Goal: Task Accomplishment & Management: Use online tool/utility

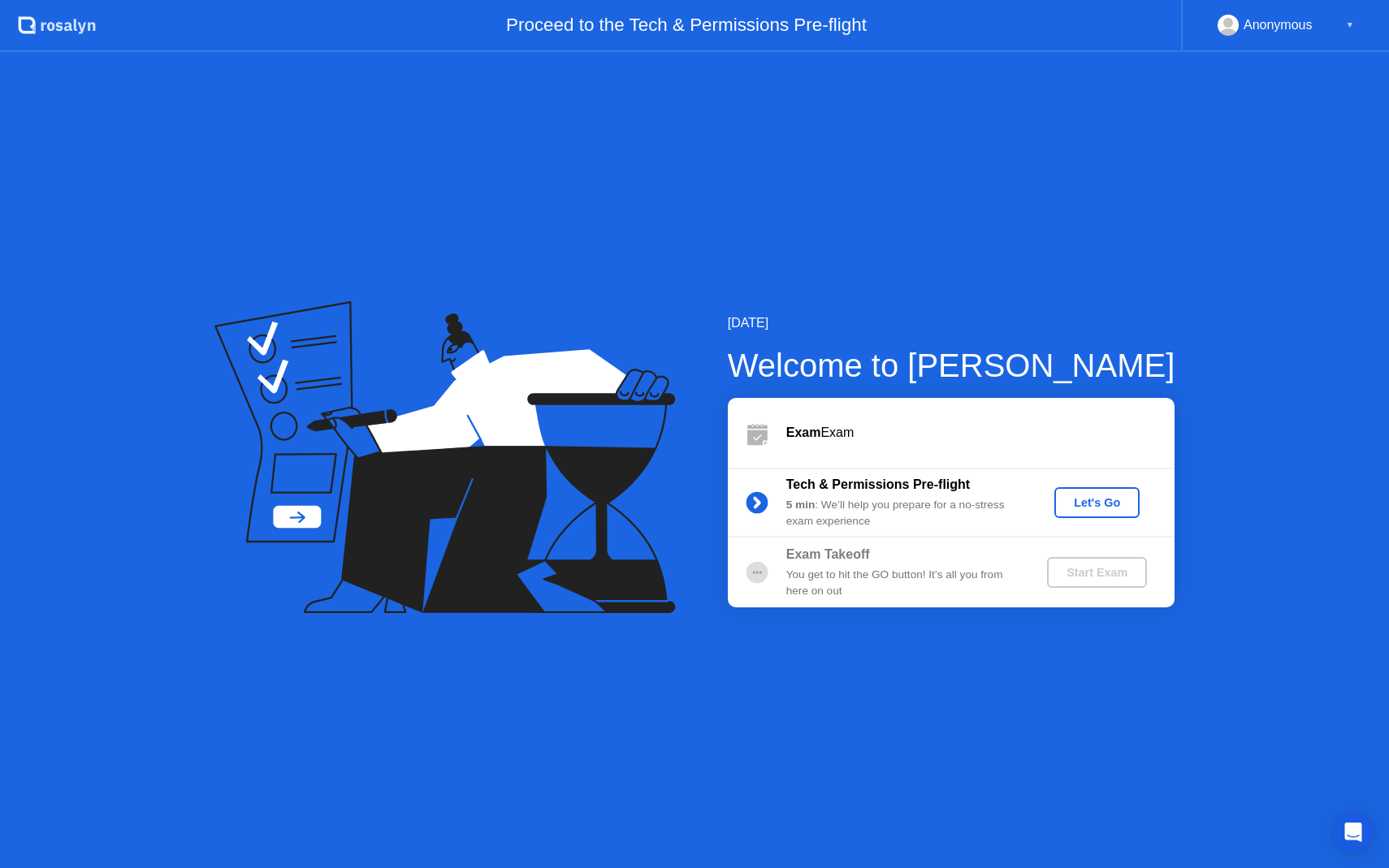
click at [1091, 499] on div "Let's Go" at bounding box center [1097, 503] width 72 height 13
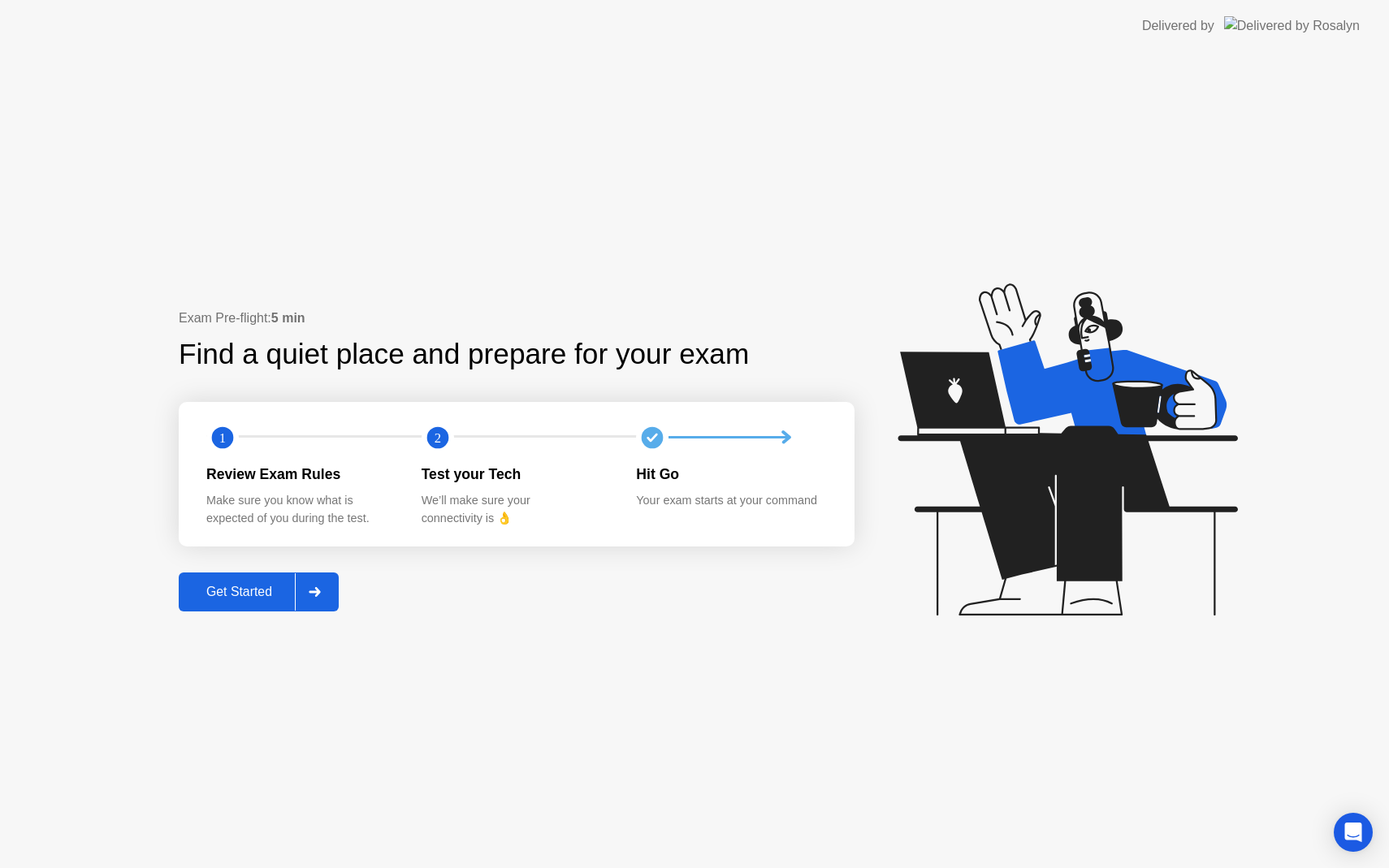
click at [241, 590] on div "Get Started" at bounding box center [238, 591] width 111 height 14
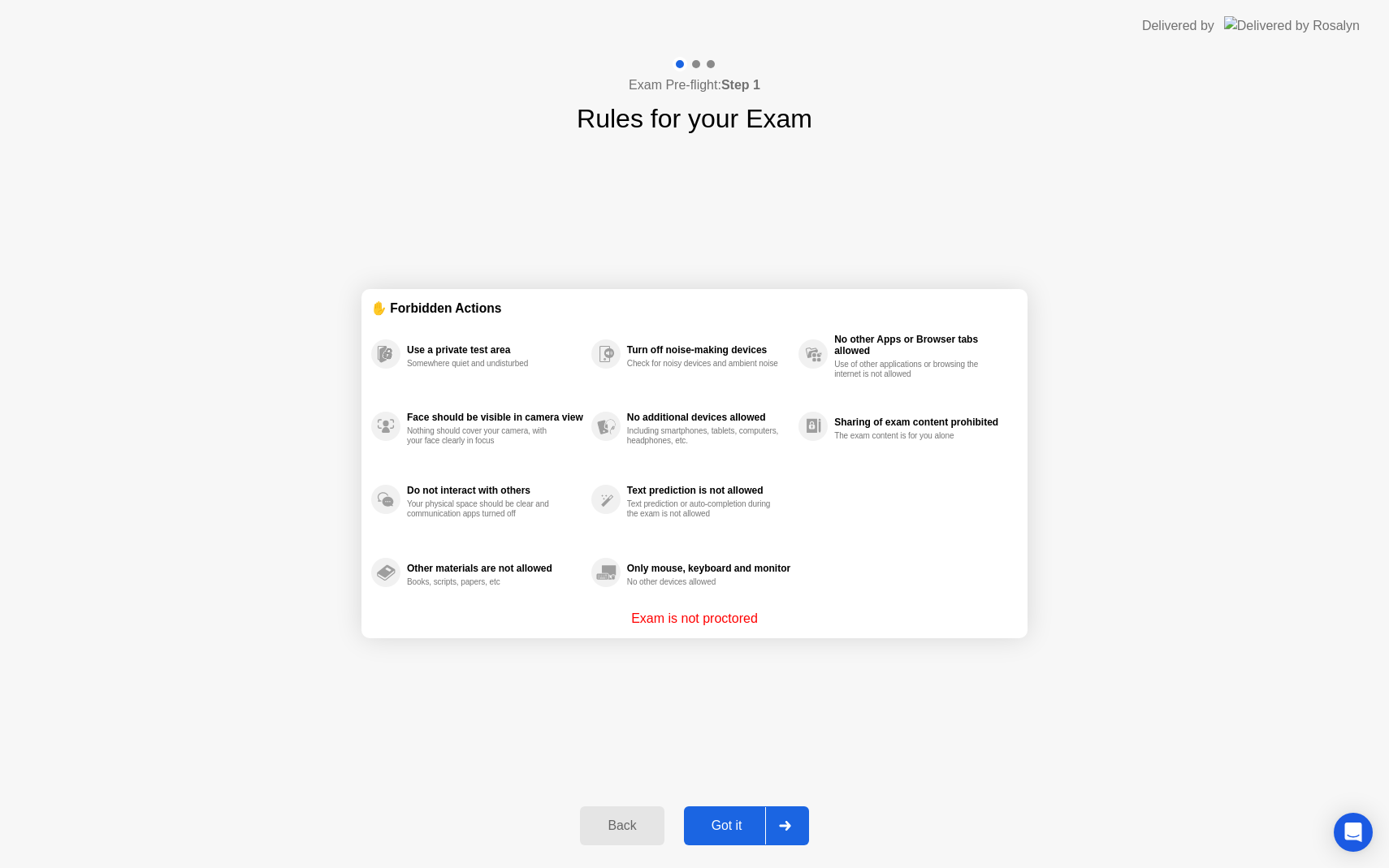
click at [731, 823] on div "Got it" at bounding box center [727, 825] width 76 height 14
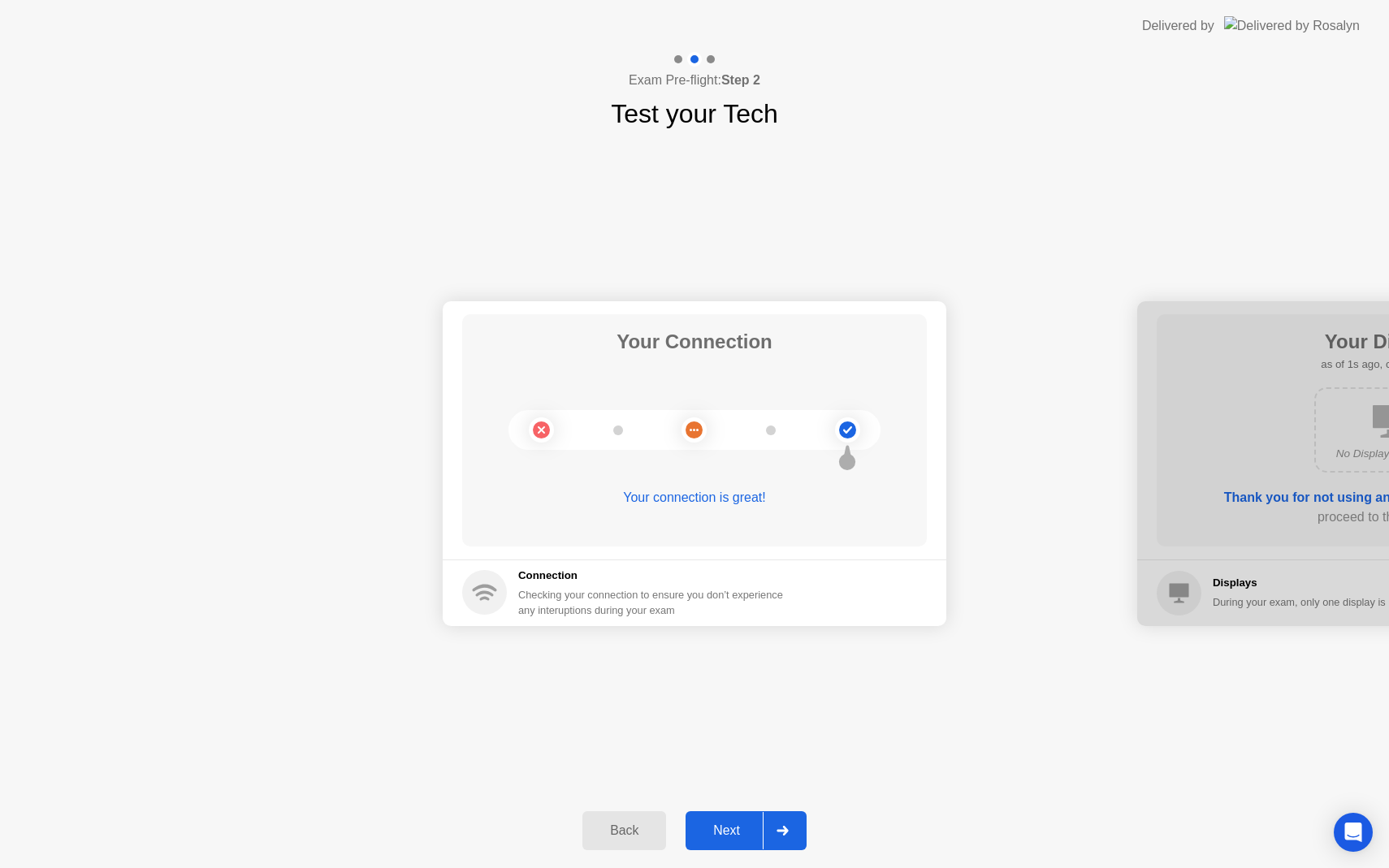
click at [737, 832] on div "Next" at bounding box center [727, 830] width 72 height 14
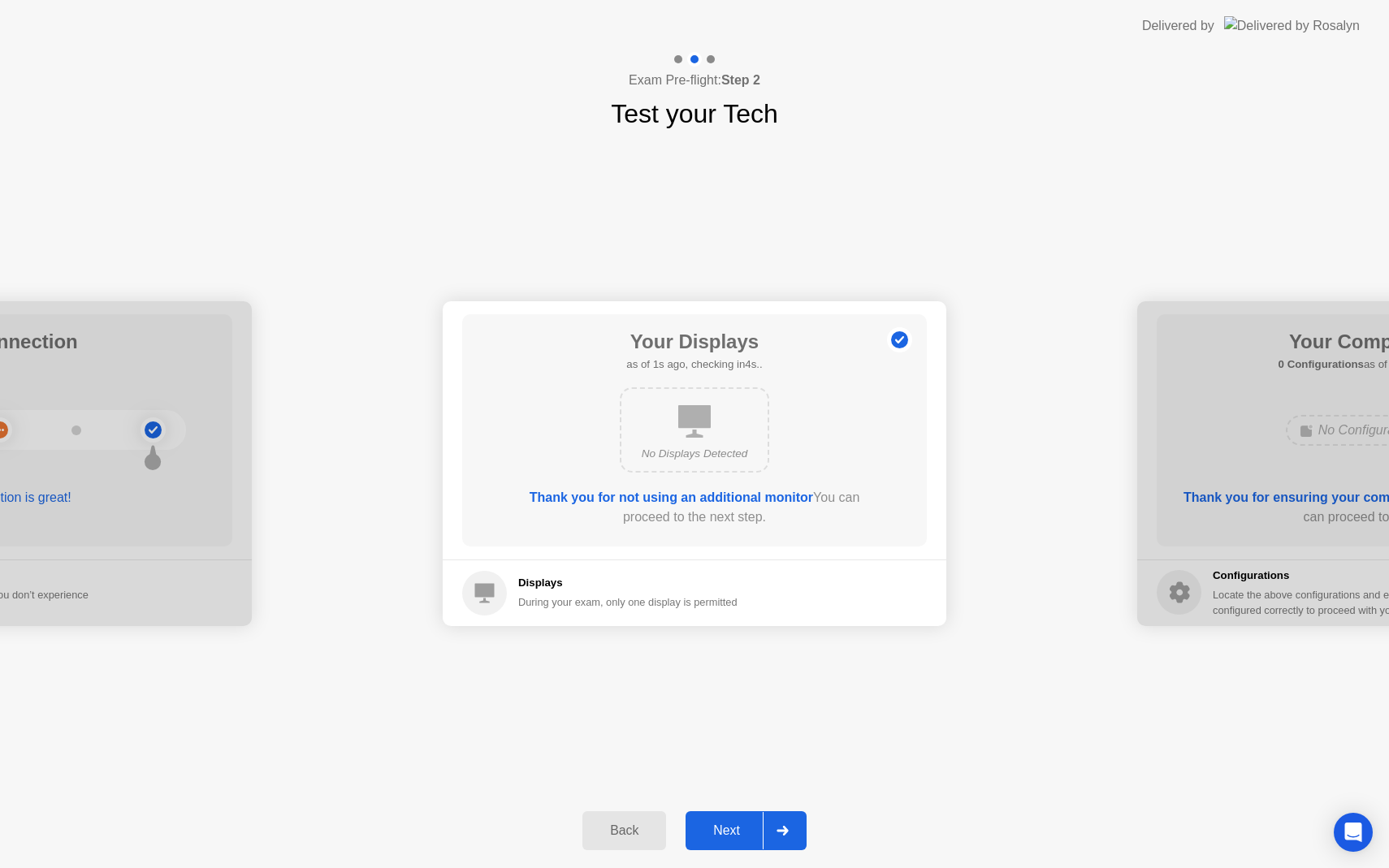
click at [737, 832] on div "Next" at bounding box center [727, 830] width 72 height 14
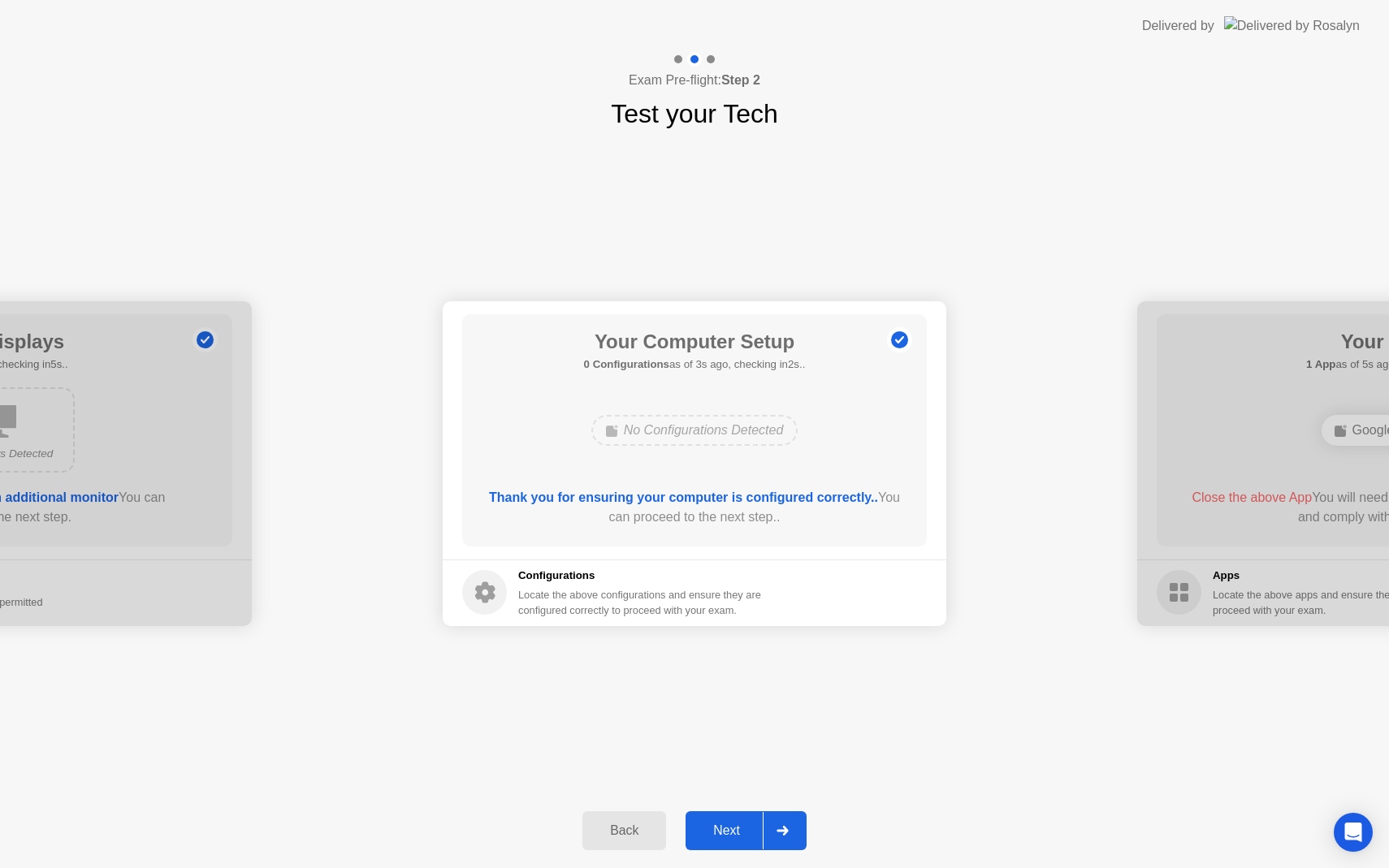
click at [737, 832] on div "Next" at bounding box center [727, 830] width 72 height 14
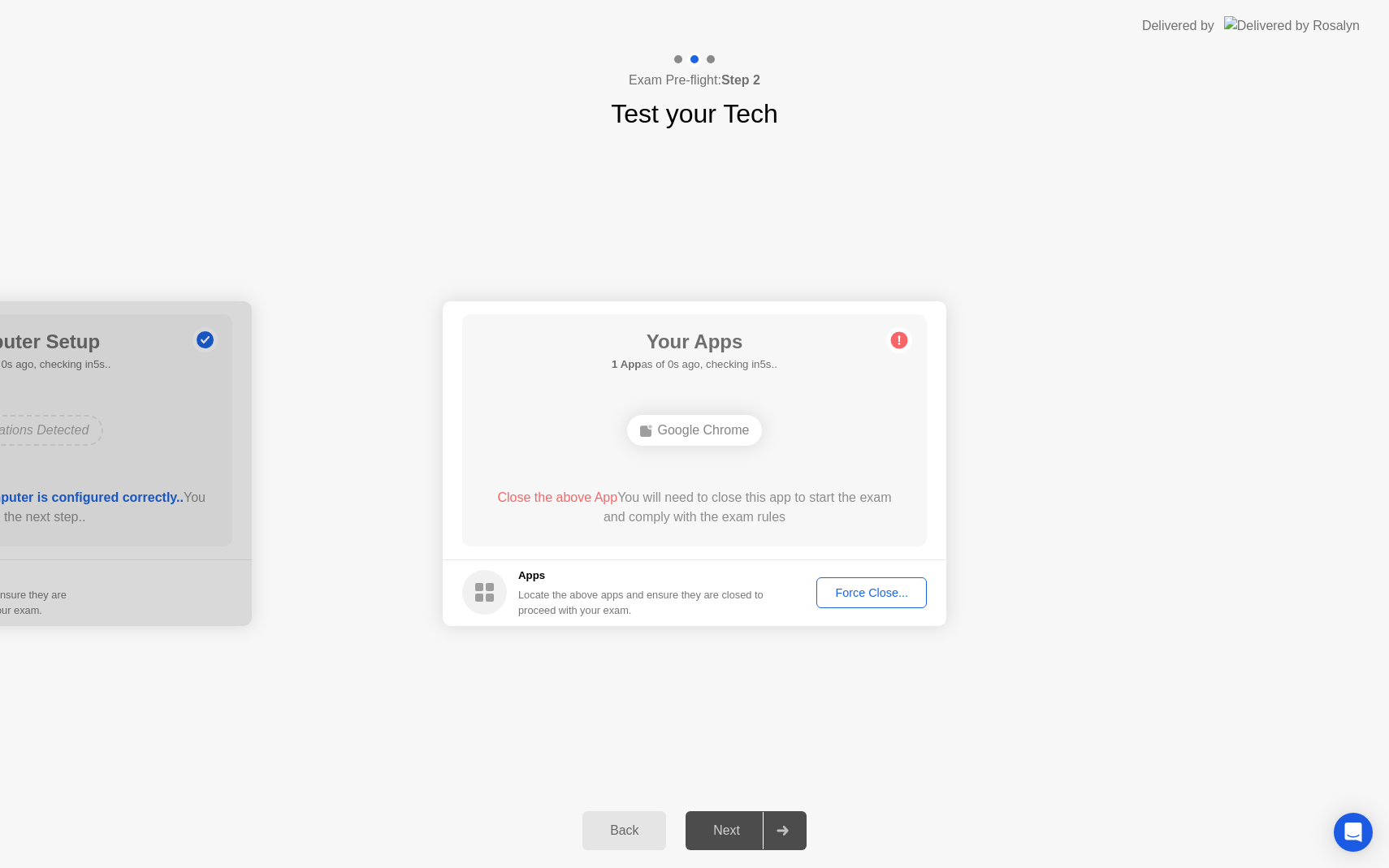
click at [850, 590] on div "Force Close..." at bounding box center [871, 593] width 99 height 13
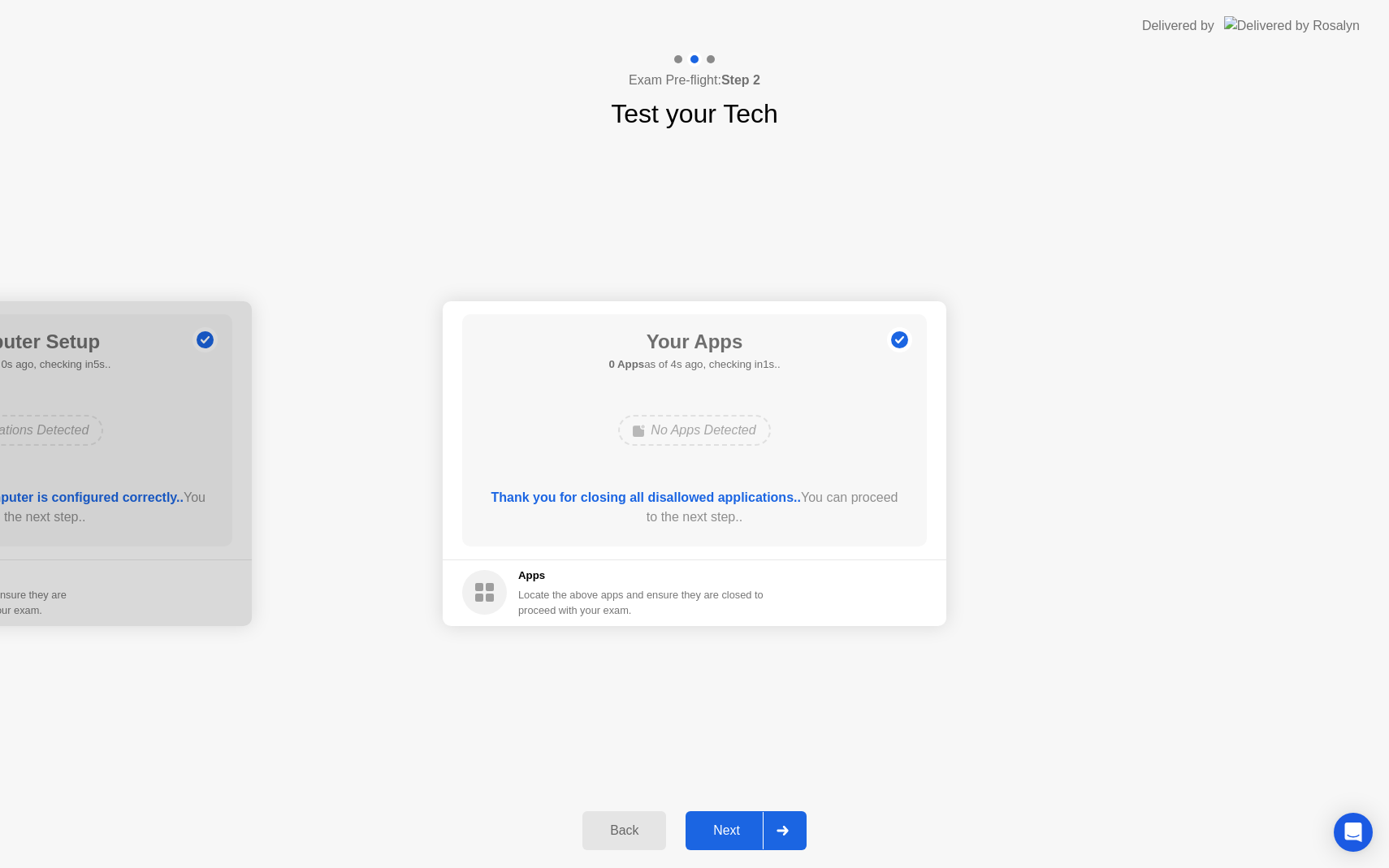
click at [736, 826] on div "Next" at bounding box center [727, 830] width 72 height 14
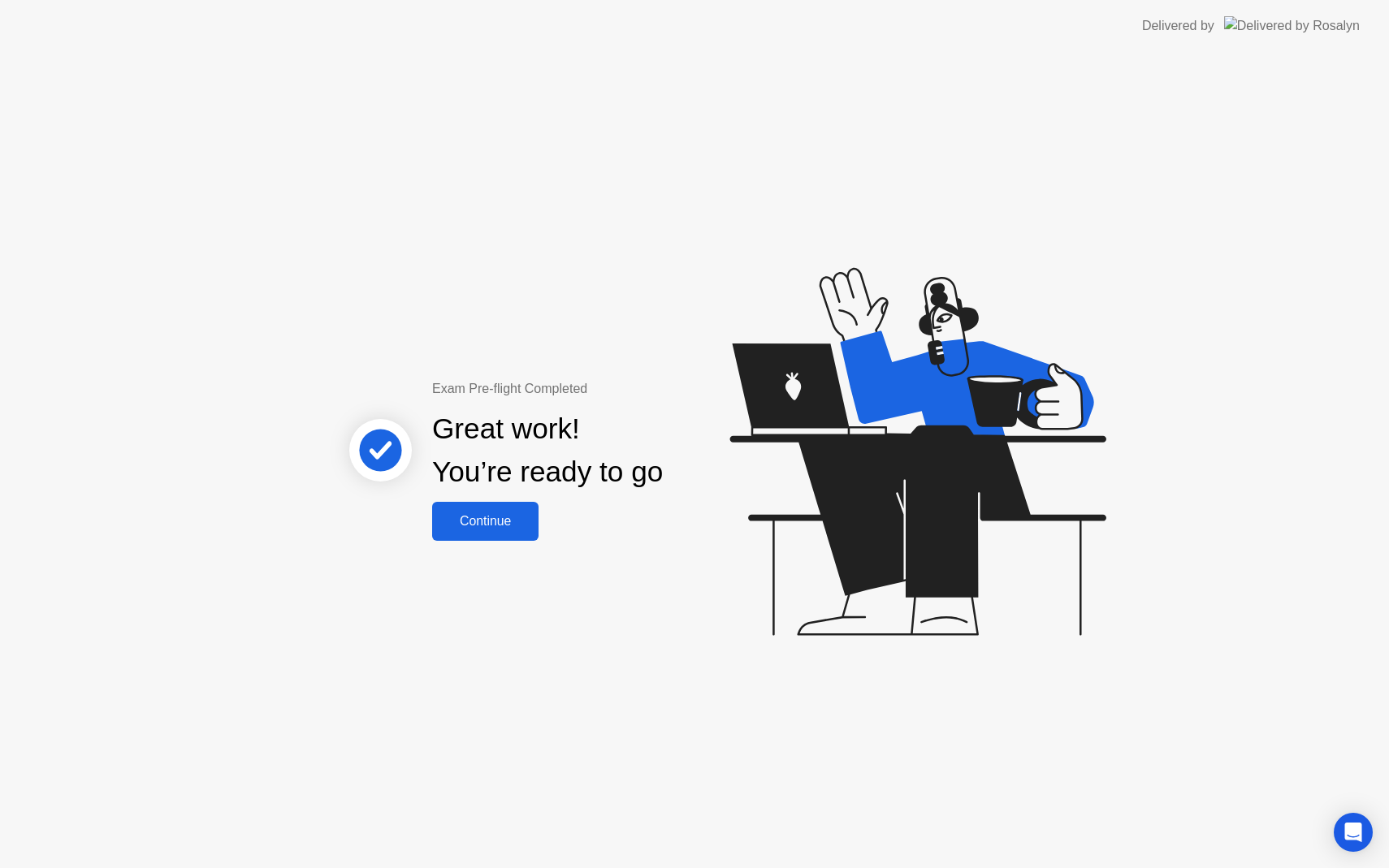
click at [528, 527] on div "Continue" at bounding box center [486, 521] width 97 height 14
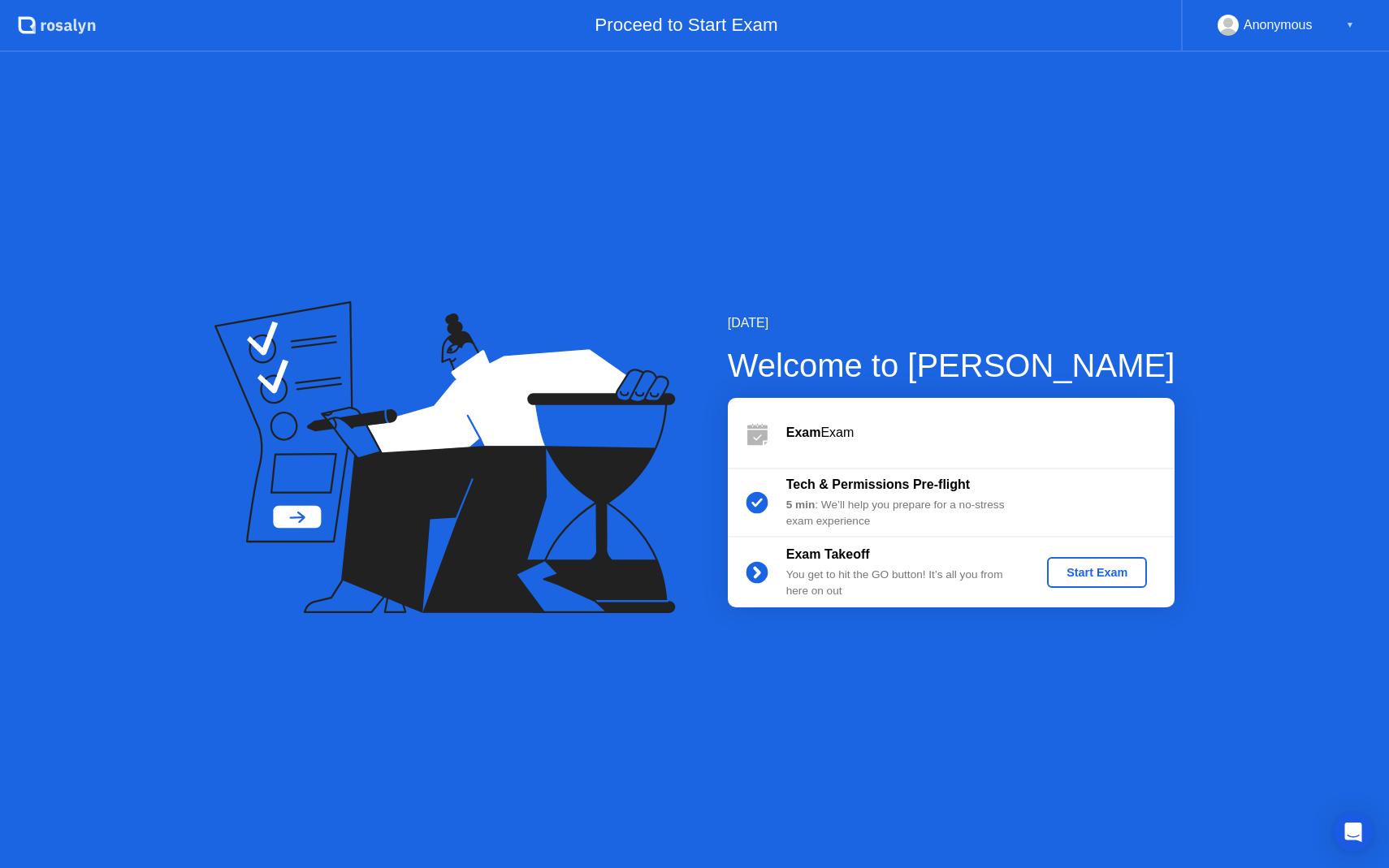
click at [1081, 572] on div "Start Exam" at bounding box center [1097, 573] width 87 height 13
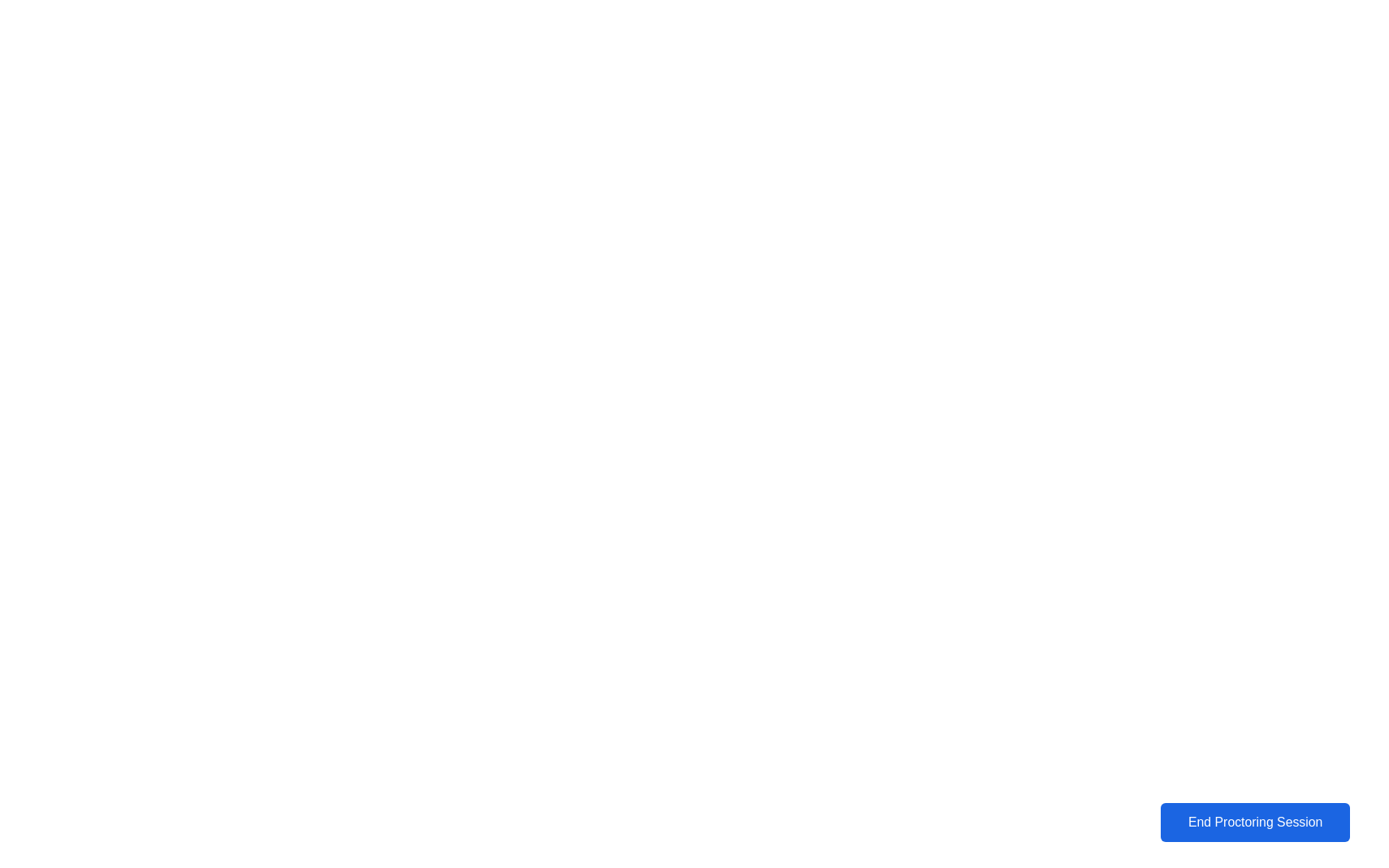
click at [1218, 822] on div "End Proctoring Session" at bounding box center [1254, 822] width 180 height 14
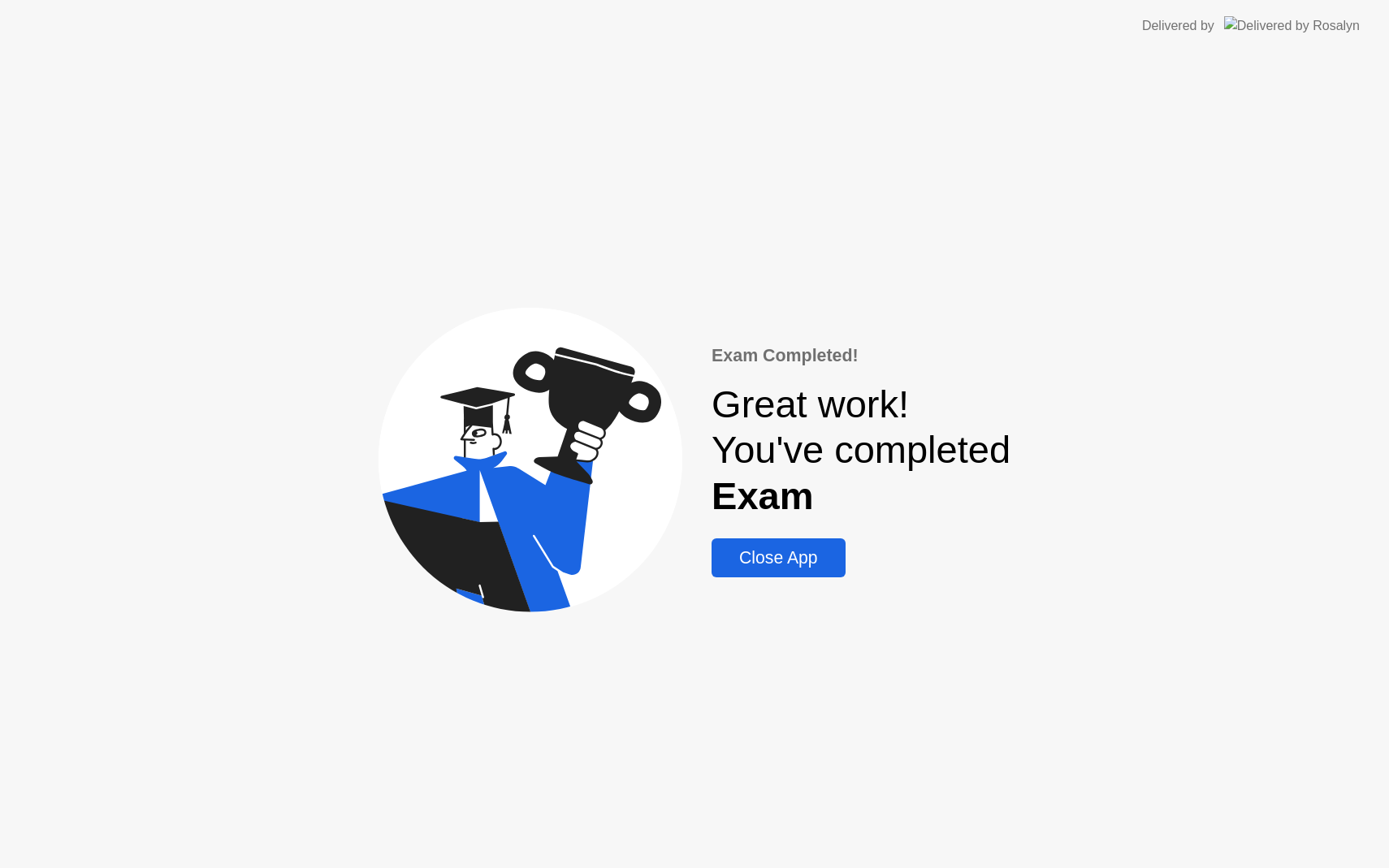
click at [804, 557] on div "Close App" at bounding box center [778, 558] width 123 height 20
